Goal: Find specific page/section: Find specific page/section

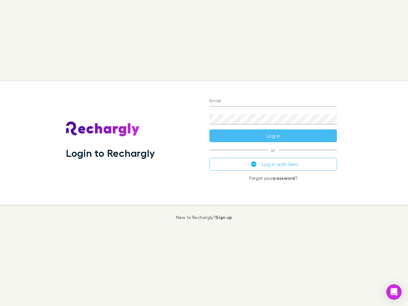
click at [204, 153] on div "Login to Rechargly" at bounding box center [133, 143] width 144 height 124
click at [273, 101] on input "Email" at bounding box center [274, 101] width 128 height 10
click at [273, 136] on button "Log in" at bounding box center [274, 136] width 128 height 13
click at [273, 164] on div "Email Password Log in or Log in with Xero Forgot your password ?" at bounding box center [274, 143] width 138 height 124
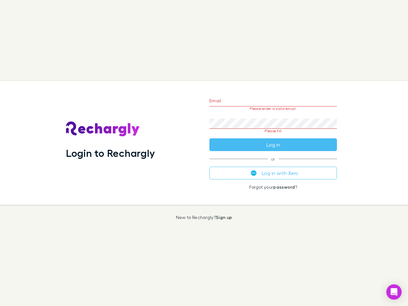
click at [394, 292] on icon "Open Intercom Messenger" at bounding box center [394, 292] width 7 height 8
